Goal: Task Accomplishment & Management: Manage account settings

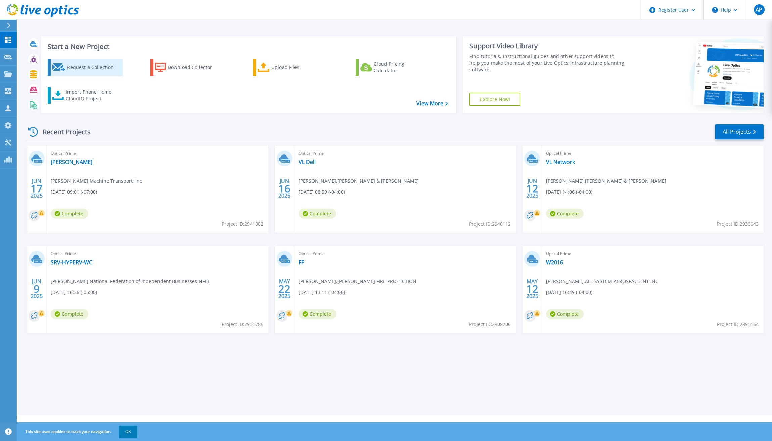
click at [100, 71] on div "Request a Collection" at bounding box center [94, 67] width 54 height 13
click at [10, 25] on icon at bounding box center [8, 25] width 3 height 5
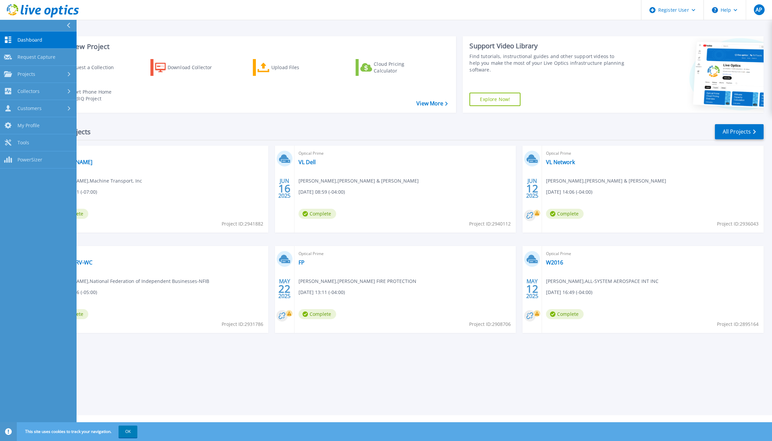
click at [348, 133] on div "Recent Projects All Projects" at bounding box center [395, 132] width 738 height 17
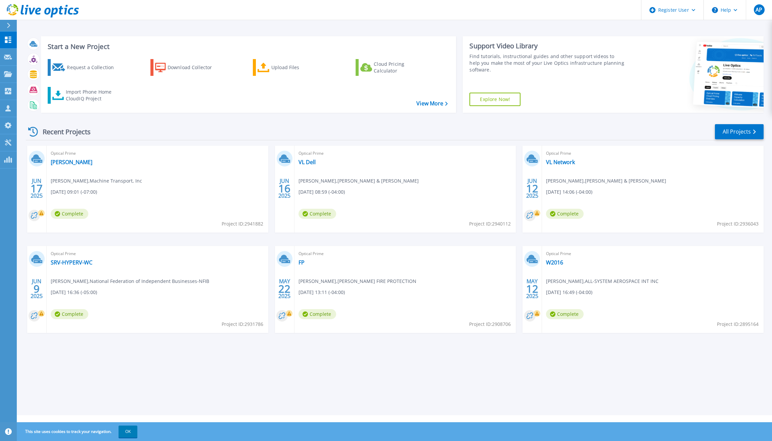
click at [442, 109] on div "Start a New Project Request a Collection Download Collector Upload Files Cloud …" at bounding box center [248, 74] width 415 height 77
click at [438, 105] on link "View More" at bounding box center [431, 103] width 31 height 6
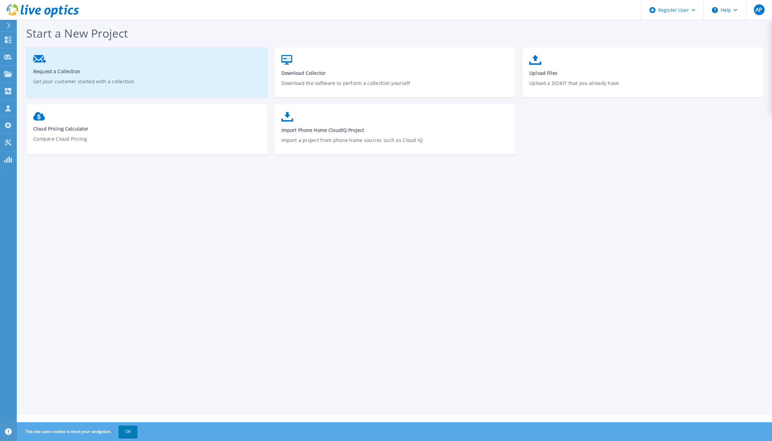
click at [118, 80] on p "Get your customer started with a collection" at bounding box center [147, 85] width 228 height 15
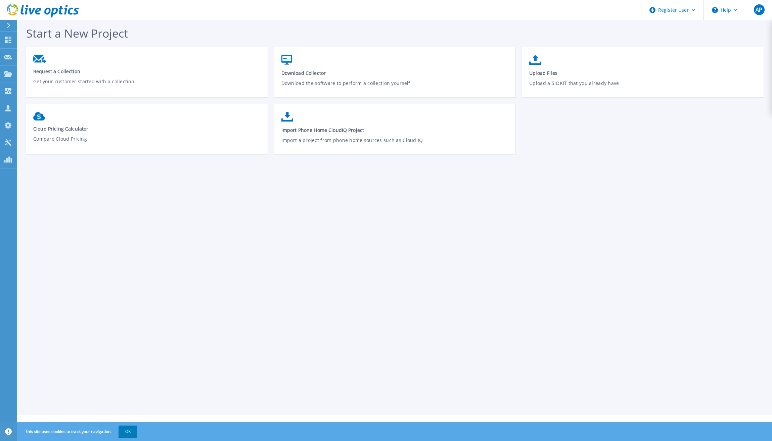
click at [9, 24] on icon at bounding box center [9, 25] width 4 height 5
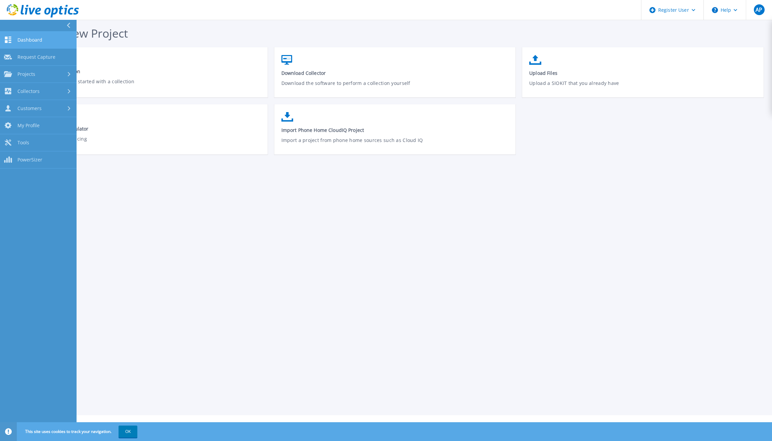
click at [29, 40] on span "Dashboard" at bounding box center [29, 40] width 25 height 6
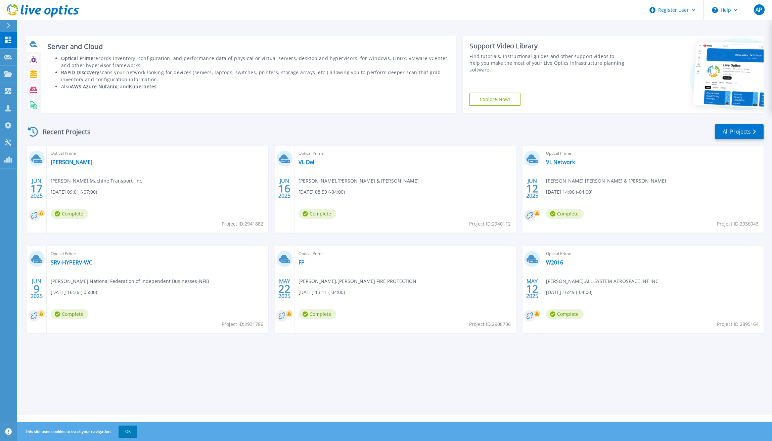
click at [38, 42] on div at bounding box center [34, 44] width 12 height 12
click at [30, 45] on icon at bounding box center [34, 44] width 8 height 8
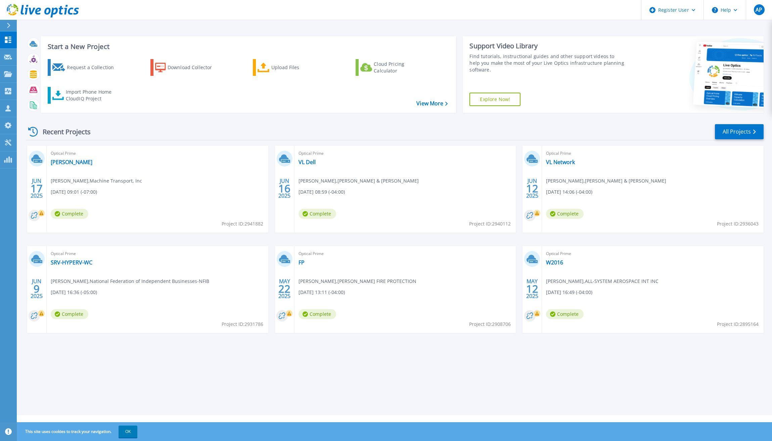
click at [8, 24] on icon at bounding box center [8, 25] width 3 height 5
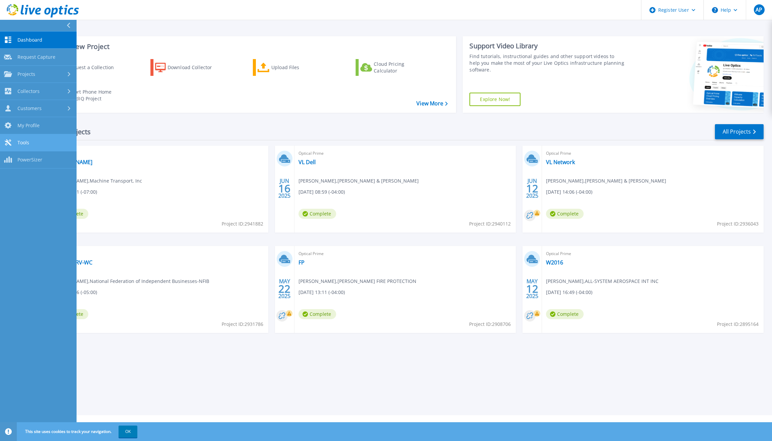
click at [43, 144] on link "Tools Tools" at bounding box center [38, 142] width 77 height 17
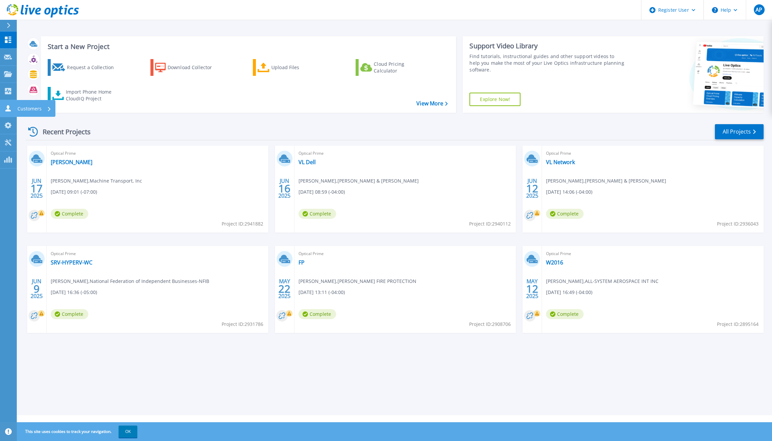
click at [8, 107] on icon at bounding box center [7, 108] width 5 height 6
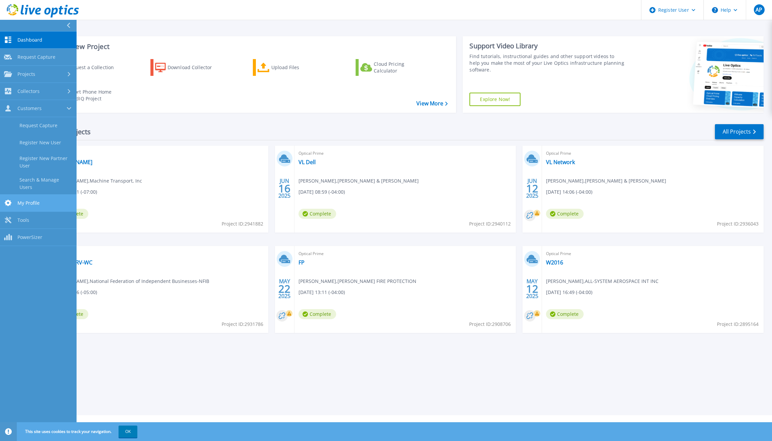
click at [50, 200] on link "My Profile My Profile" at bounding box center [38, 203] width 77 height 17
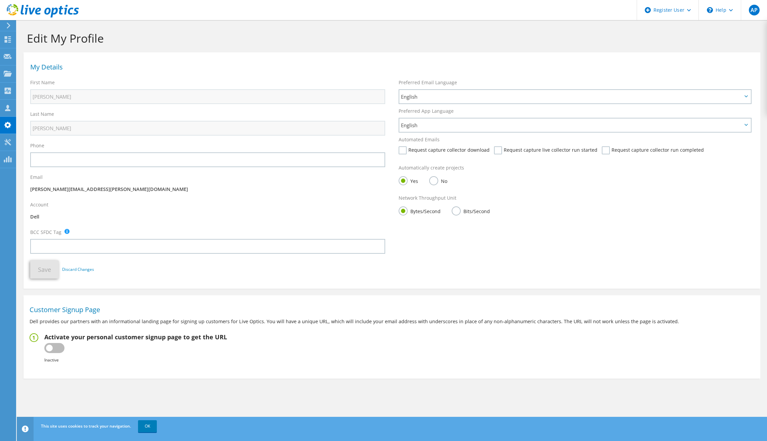
click at [49, 347] on label at bounding box center [54, 348] width 20 height 10
click at [0, 0] on input "checkbox" at bounding box center [0, 0] width 0 height 0
type input "[URL][DOMAIN_NAME]"
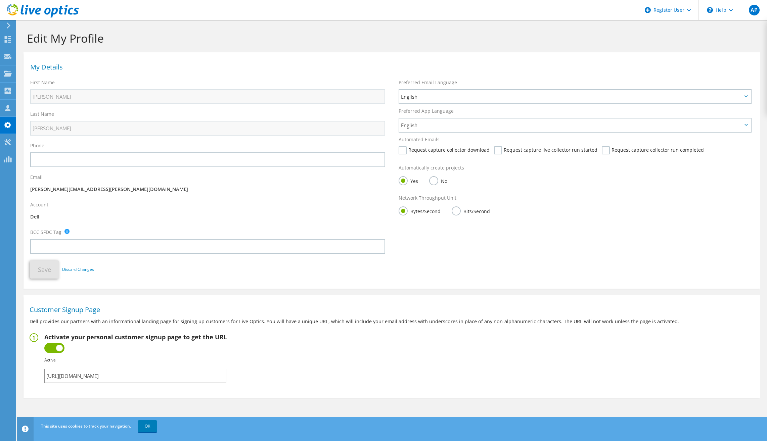
click at [205, 377] on input "https://app.liveoptics.com/signup/anthony_poalillo_dell_com" at bounding box center [135, 376] width 182 height 14
click at [271, 363] on fieldset "Activate your personal customer signup page to get the URL Inactive Active Fail…" at bounding box center [392, 358] width 725 height 50
click at [133, 376] on input "https://app.liveoptics.com/signup/anthony_poalillo_dell_com" at bounding box center [135, 376] width 182 height 14
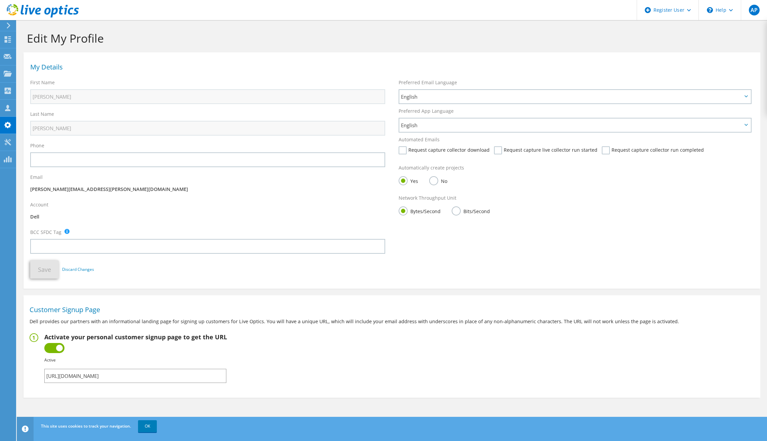
click at [324, 365] on fieldset "Activate your personal customer signup page to get the URL Inactive Active Fail…" at bounding box center [392, 358] width 725 height 50
click at [146, 424] on link "OK" at bounding box center [147, 426] width 19 height 12
